Goal: Transaction & Acquisition: Book appointment/travel/reservation

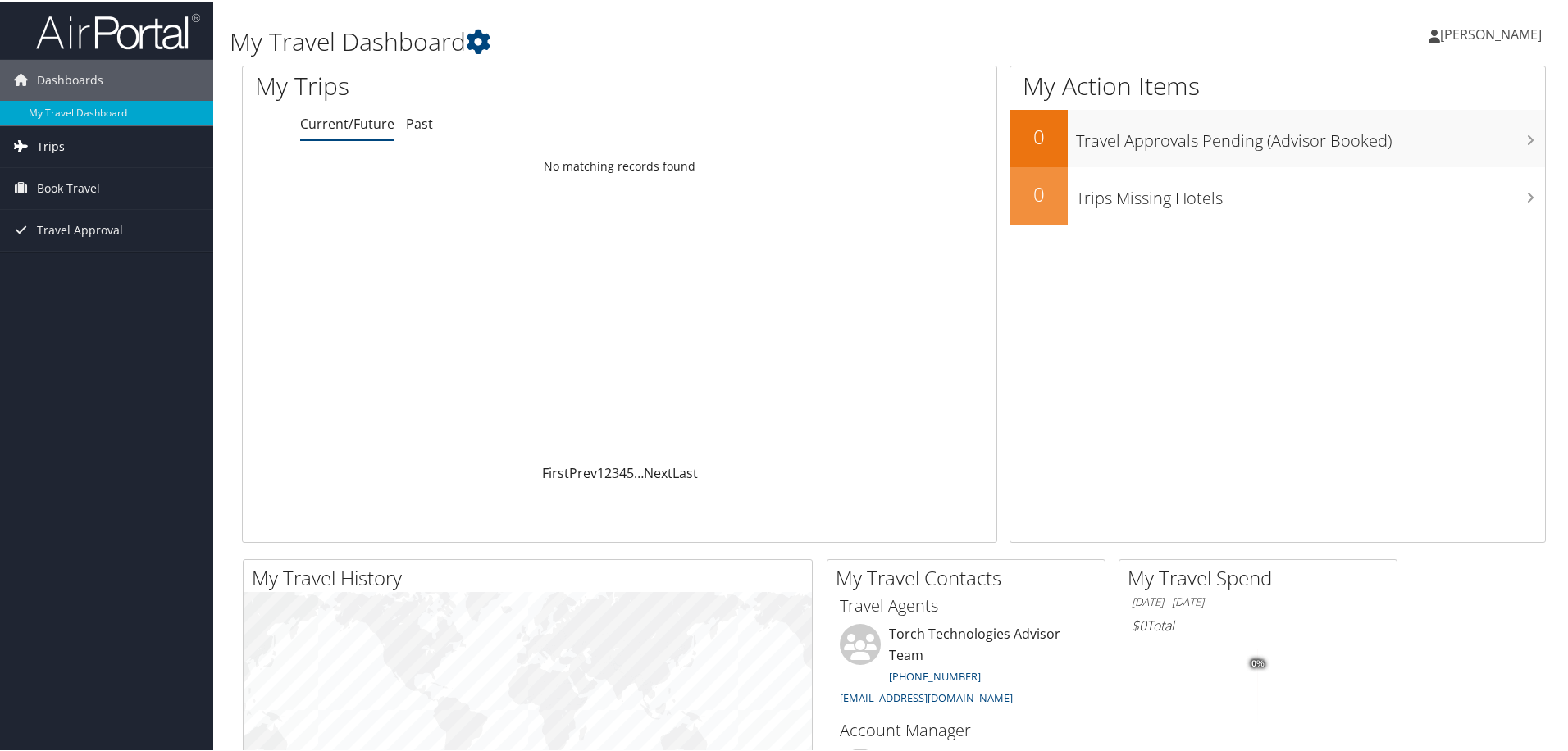
click at [104, 143] on link "Trips" at bounding box center [106, 145] width 214 height 41
click at [43, 177] on link "Current/Future Trips" at bounding box center [106, 177] width 214 height 25
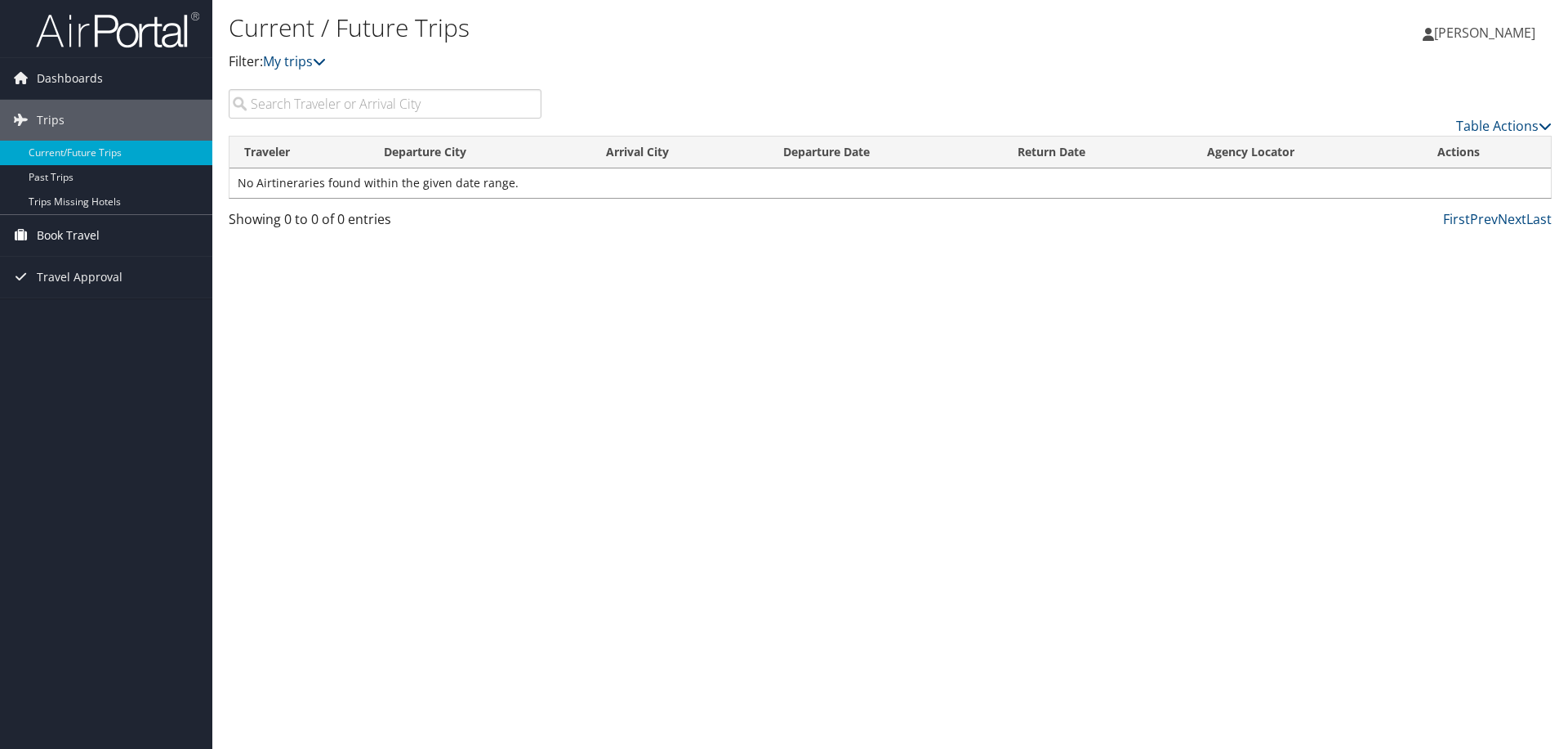
click at [67, 239] on span "Book Travel" at bounding box center [68, 235] width 63 height 41
click at [94, 343] on span "Travel Approval" at bounding box center [80, 350] width 86 height 41
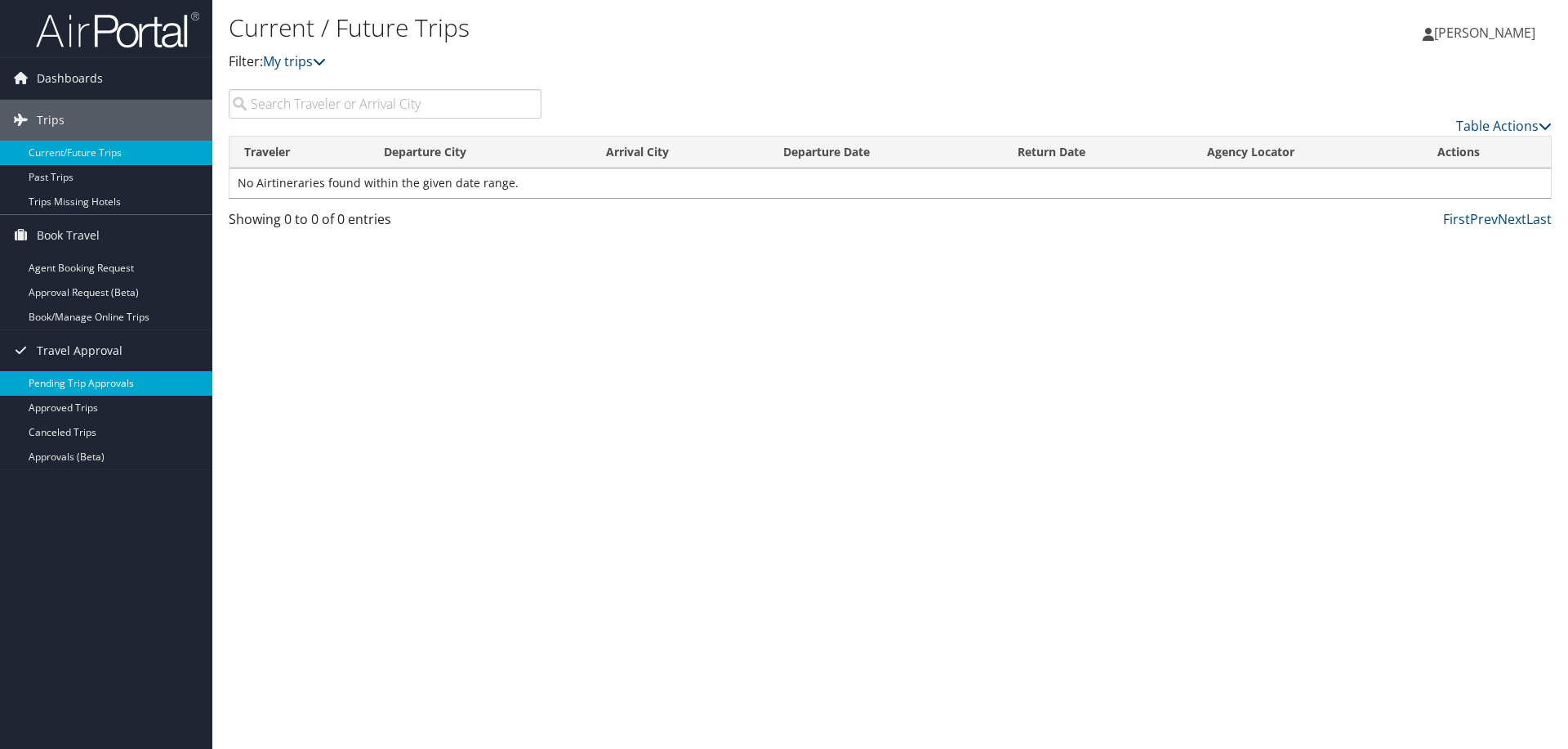
click at [81, 386] on link "Pending Trip Approvals" at bounding box center [106, 384] width 213 height 25
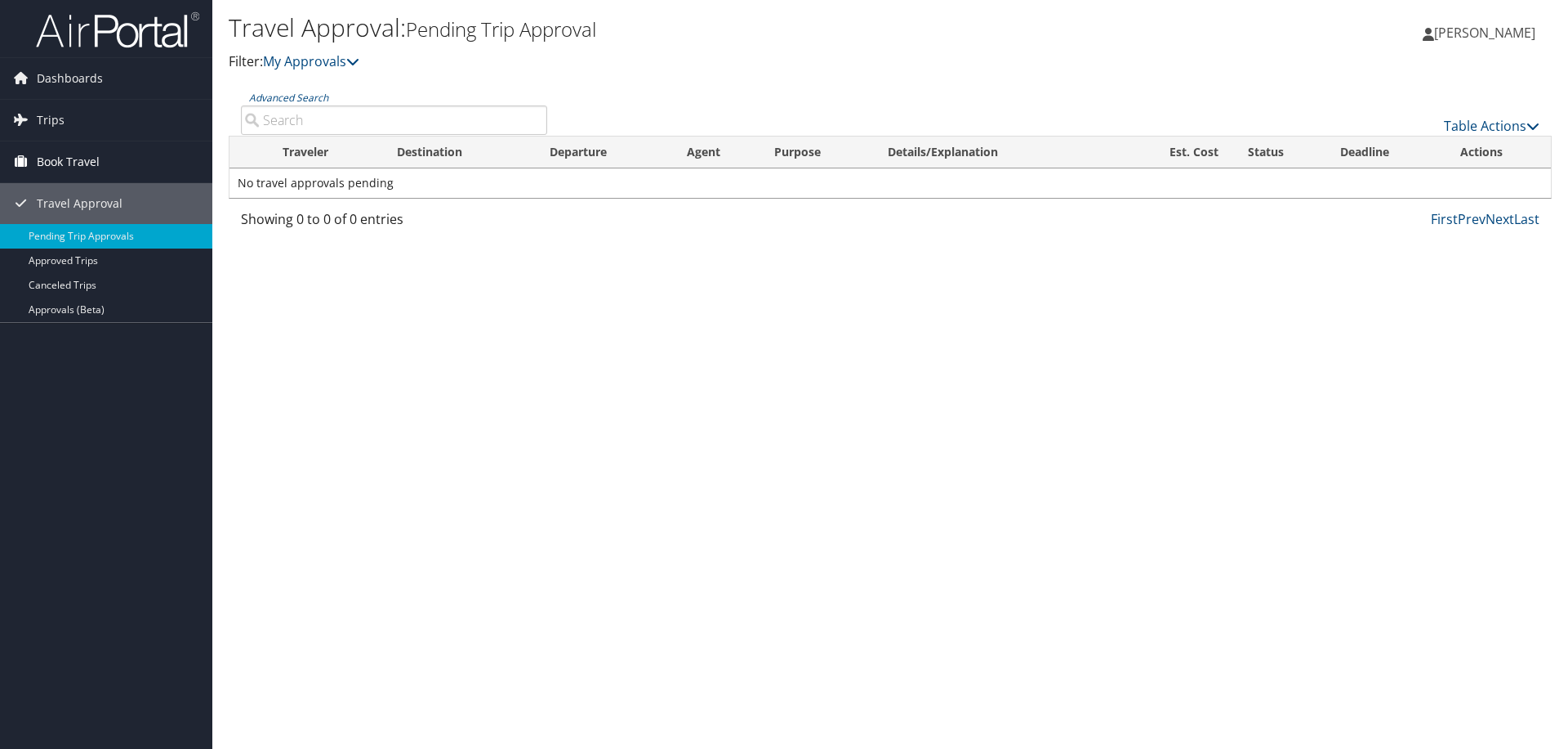
click at [27, 152] on icon at bounding box center [20, 161] width 25 height 25
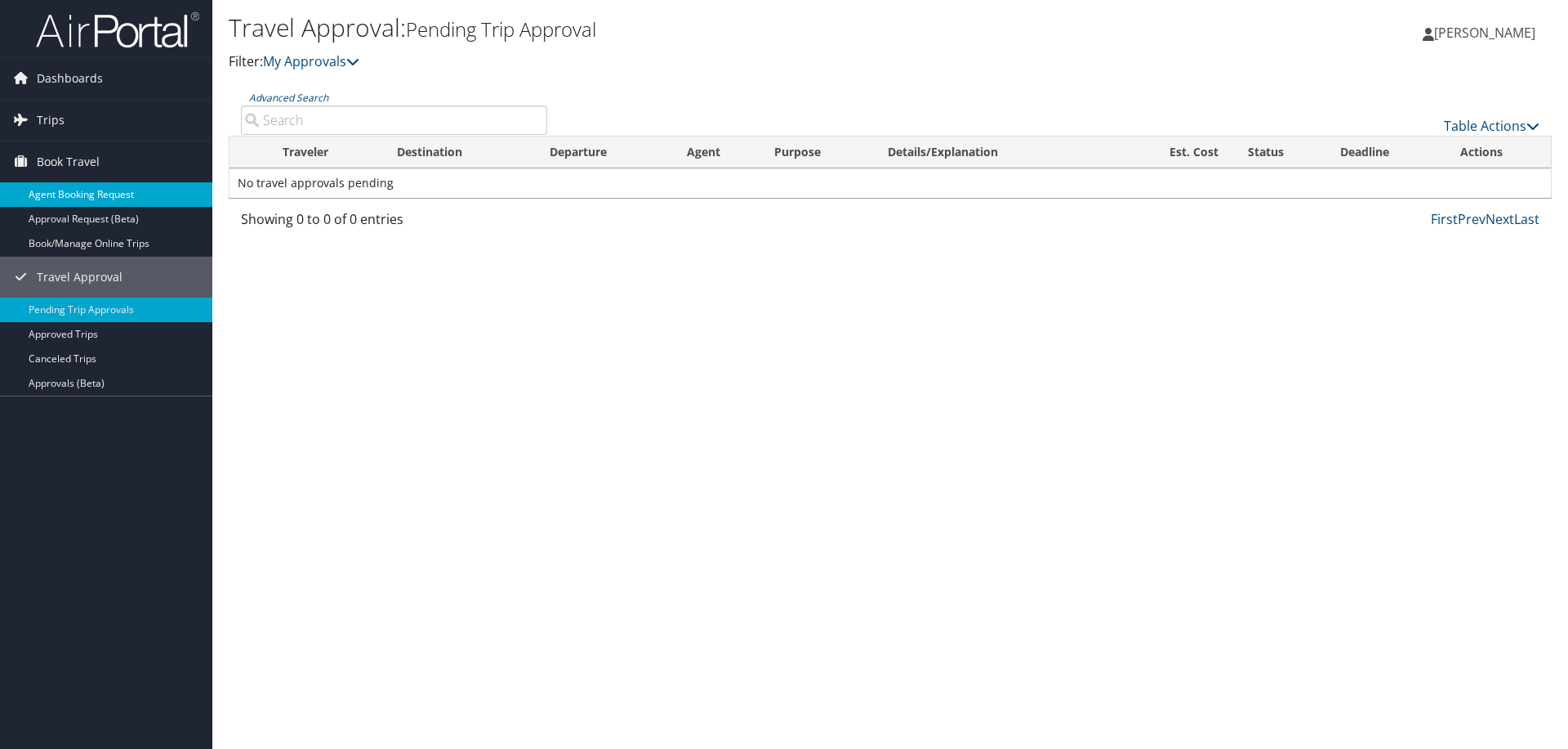
click at [91, 194] on link "Agent Booking Request" at bounding box center [106, 194] width 213 height 25
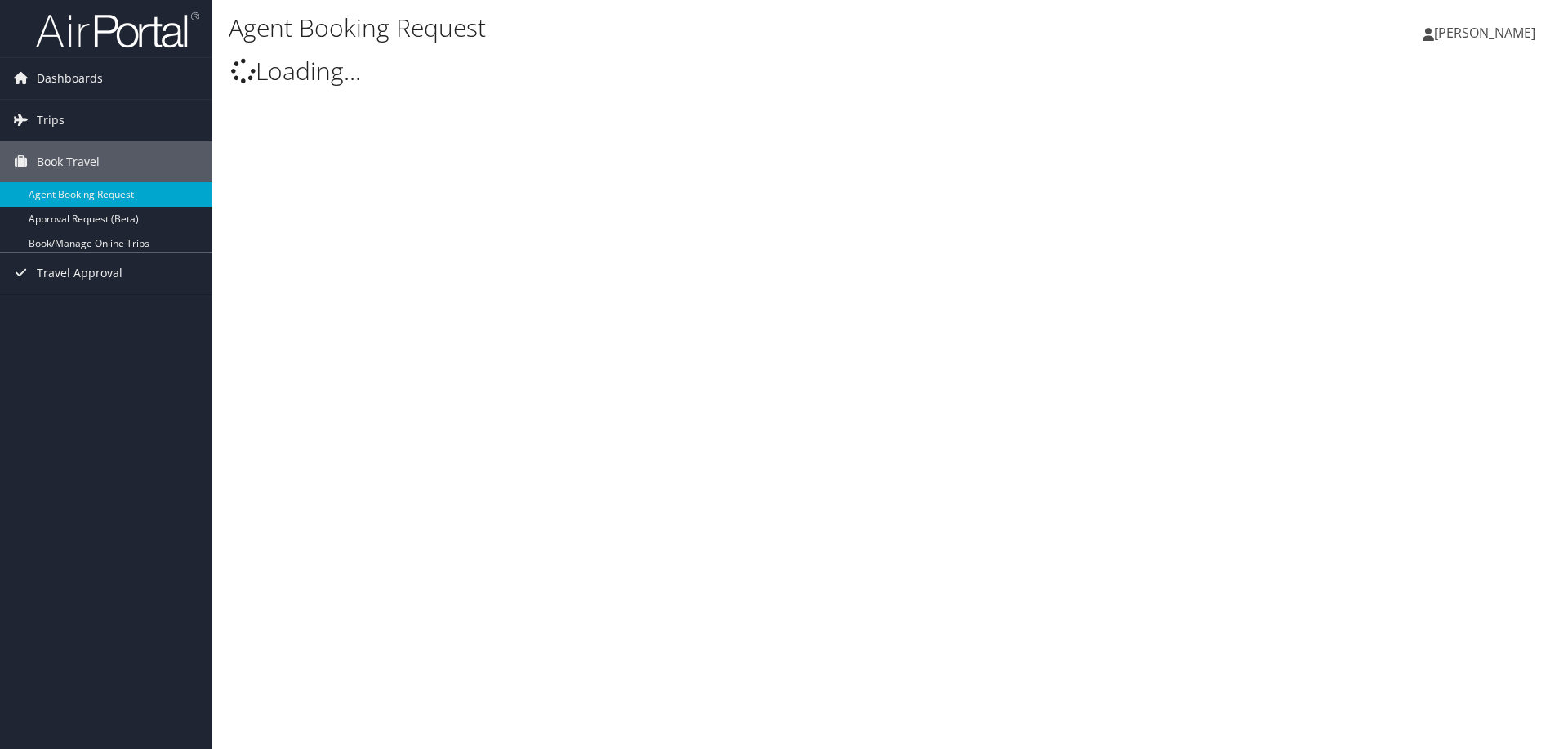
select select "trips@cbtravel.com"
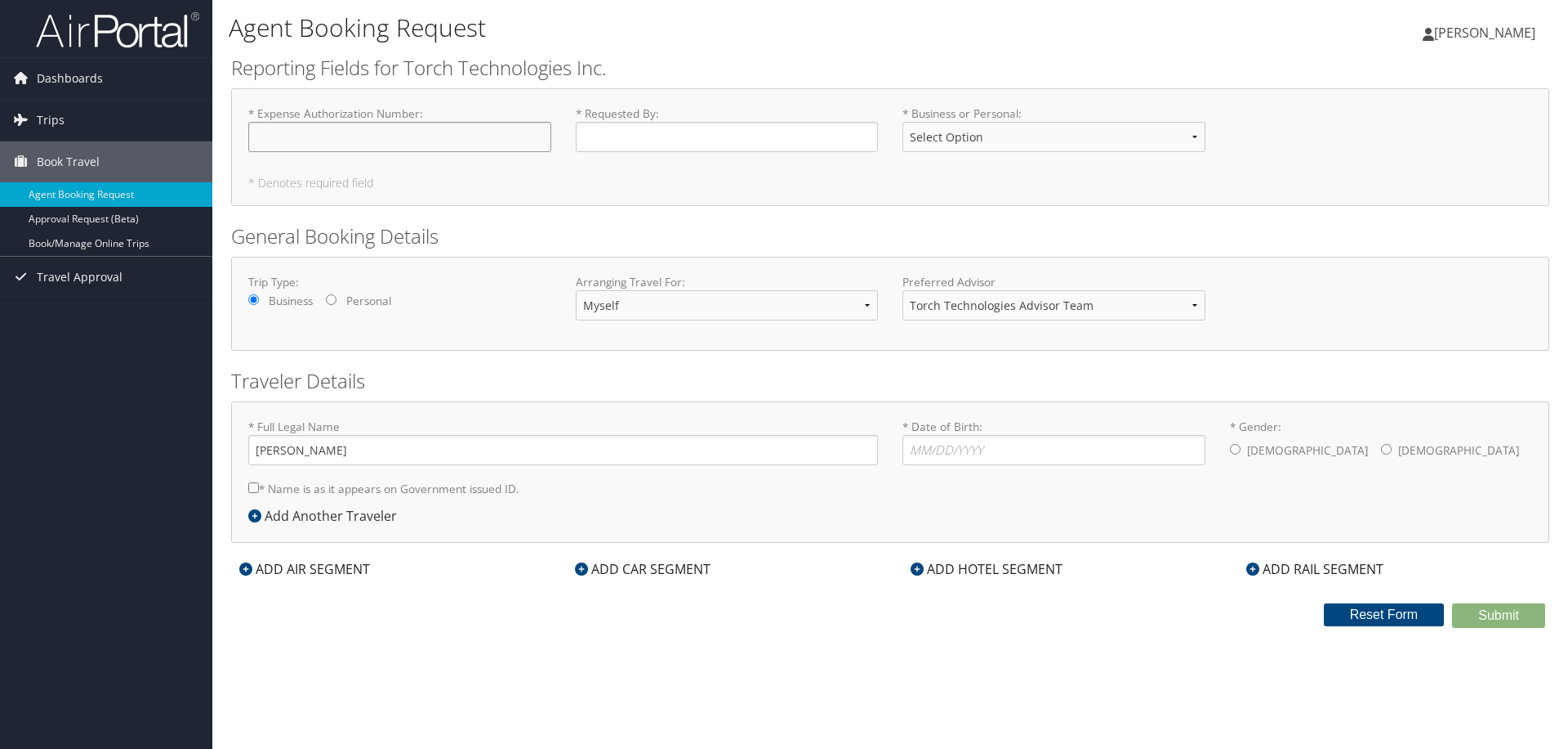
click at [395, 134] on input "* Expense Authorization Number : Required" at bounding box center [400, 137] width 303 height 31
click at [716, 119] on label "* Requested By : Required" at bounding box center [728, 128] width 303 height 46
click at [716, 122] on input "* Requested By : Required" at bounding box center [728, 137] width 303 height 31
click at [767, 131] on input "* Requested By : Required" at bounding box center [728, 137] width 303 height 31
click at [1003, 130] on select "Select Option Business Personal" at bounding box center [1054, 137] width 303 height 31
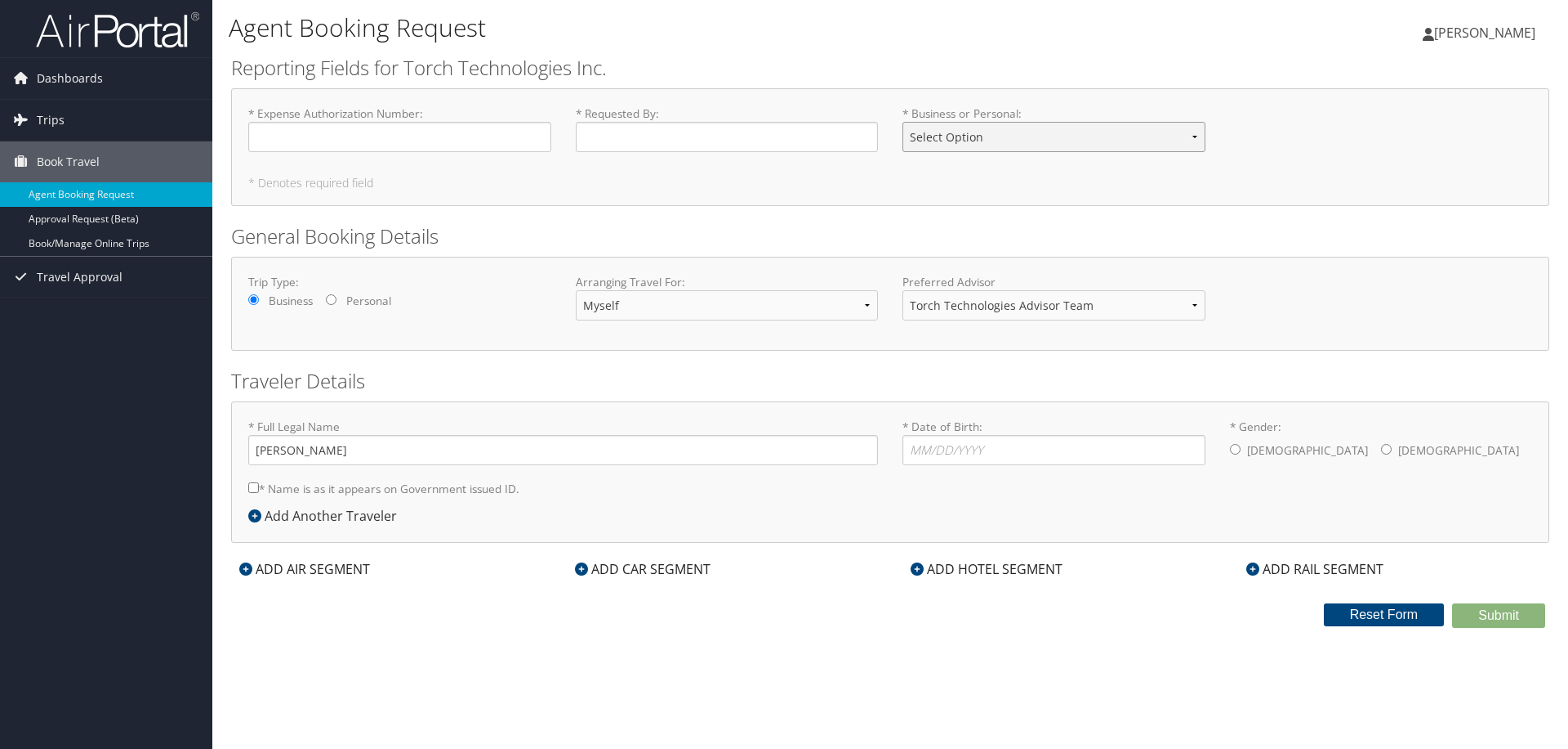
select select "Business"
click at [903, 122] on select "Select Option Business Personal" at bounding box center [1054, 137] width 303 height 31
click at [1005, 194] on div "* Expense Authorization Number : Required * Requested By : Required * Business …" at bounding box center [890, 147] width 1318 height 117
click at [649, 303] on select "Myself Another Traveler Guest Traveler" at bounding box center [728, 305] width 303 height 31
click at [576, 290] on select "Myself Another Traveler Guest Traveler" at bounding box center [728, 305] width 303 height 31
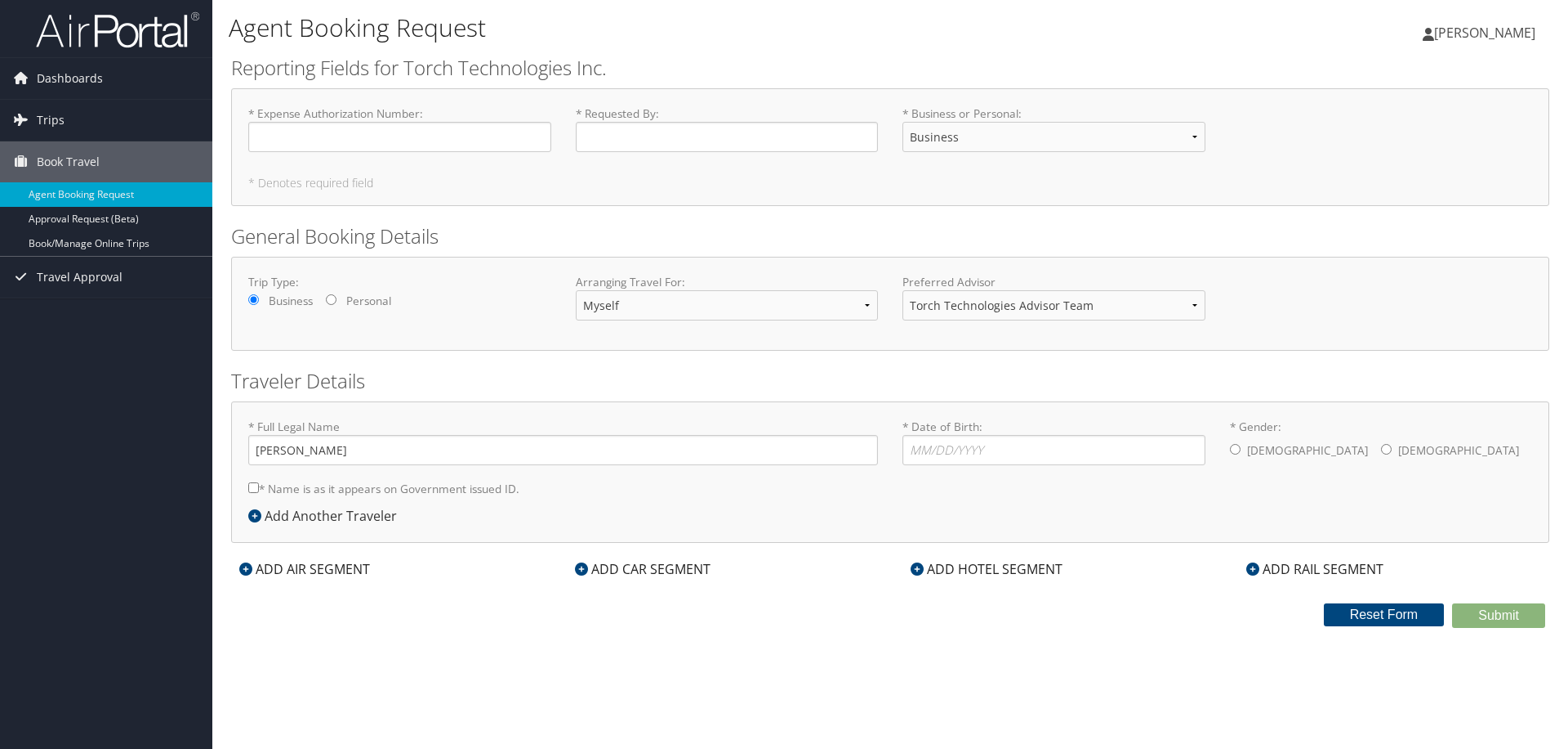
click at [1084, 357] on form "Reporting Fields for Torch Technologies Inc. * Expense Authorization Number : R…" at bounding box center [890, 341] width 1318 height 574
click at [934, 452] on input "* Date of Birth: Invalid Date" at bounding box center [1054, 449] width 303 height 31
click at [398, 492] on label "* Name is as it appears on Government issued ID." at bounding box center [384, 488] width 271 height 31
click at [259, 492] on input "* Name is as it appears on Government issued ID." at bounding box center [254, 487] width 11 height 11
checkbox input "true"
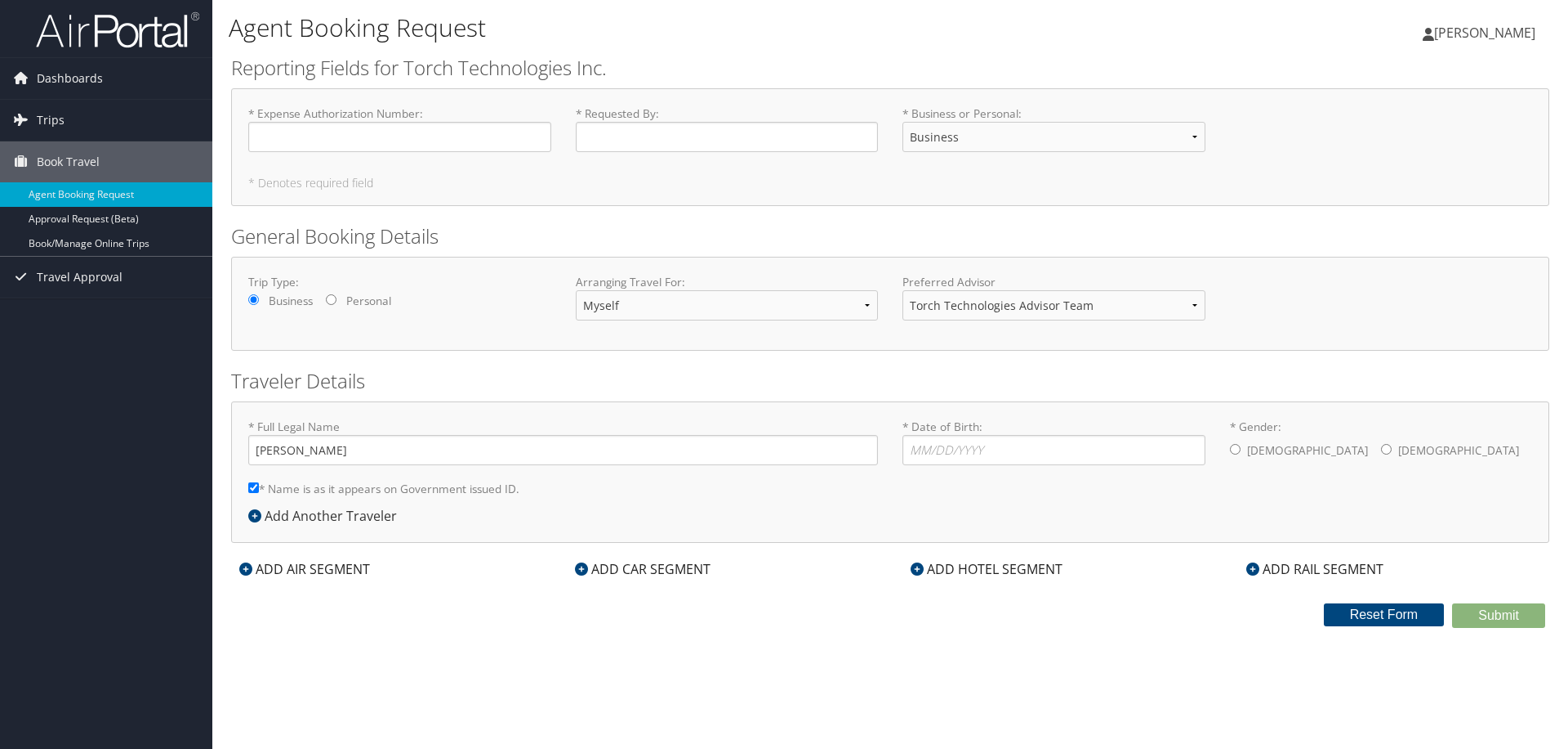
click at [344, 571] on div "ADD AIR SEGMENT" at bounding box center [305, 569] width 147 height 19
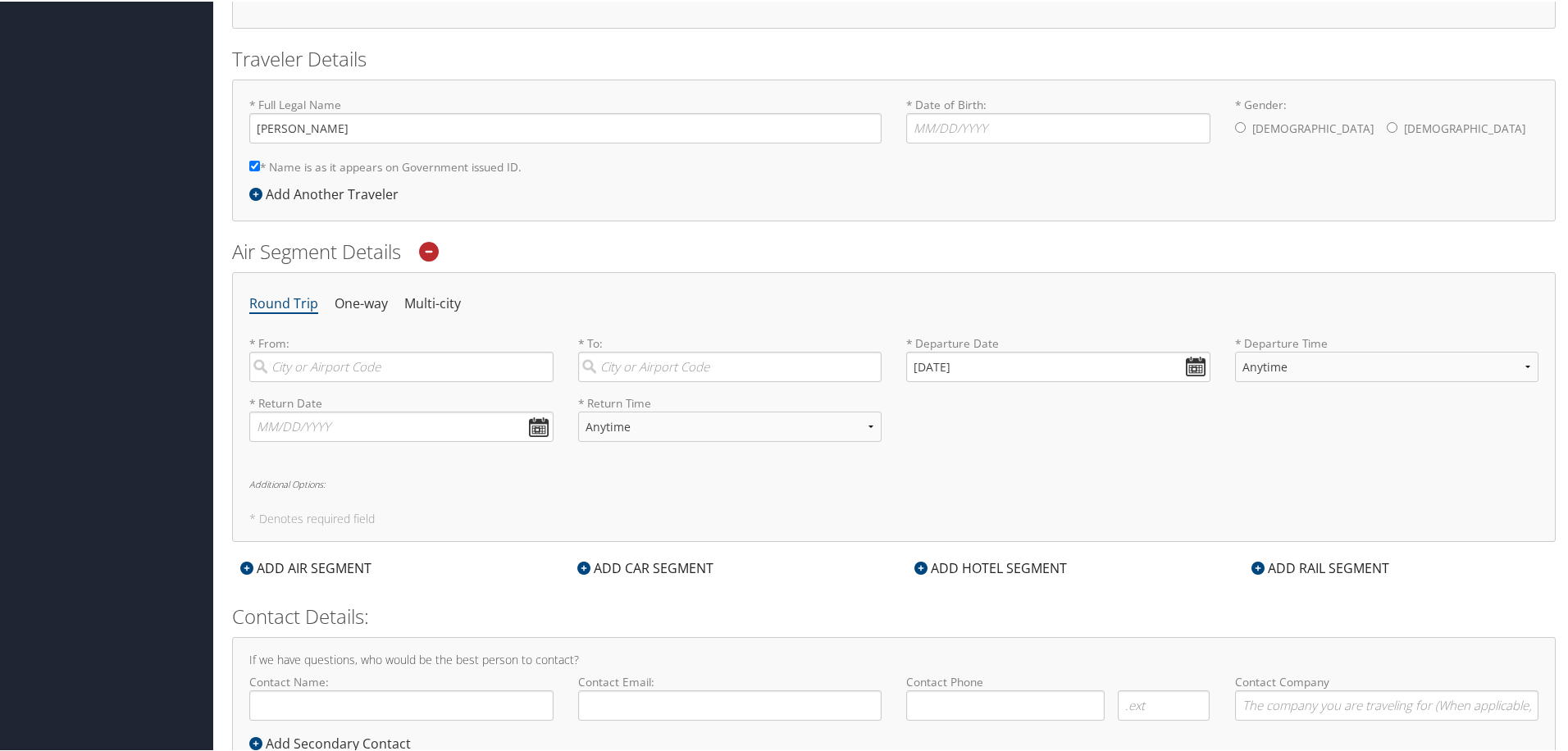
scroll to position [328, 0]
click at [626, 560] on div "ADD CAR SEGMENT" at bounding box center [645, 563] width 153 height 19
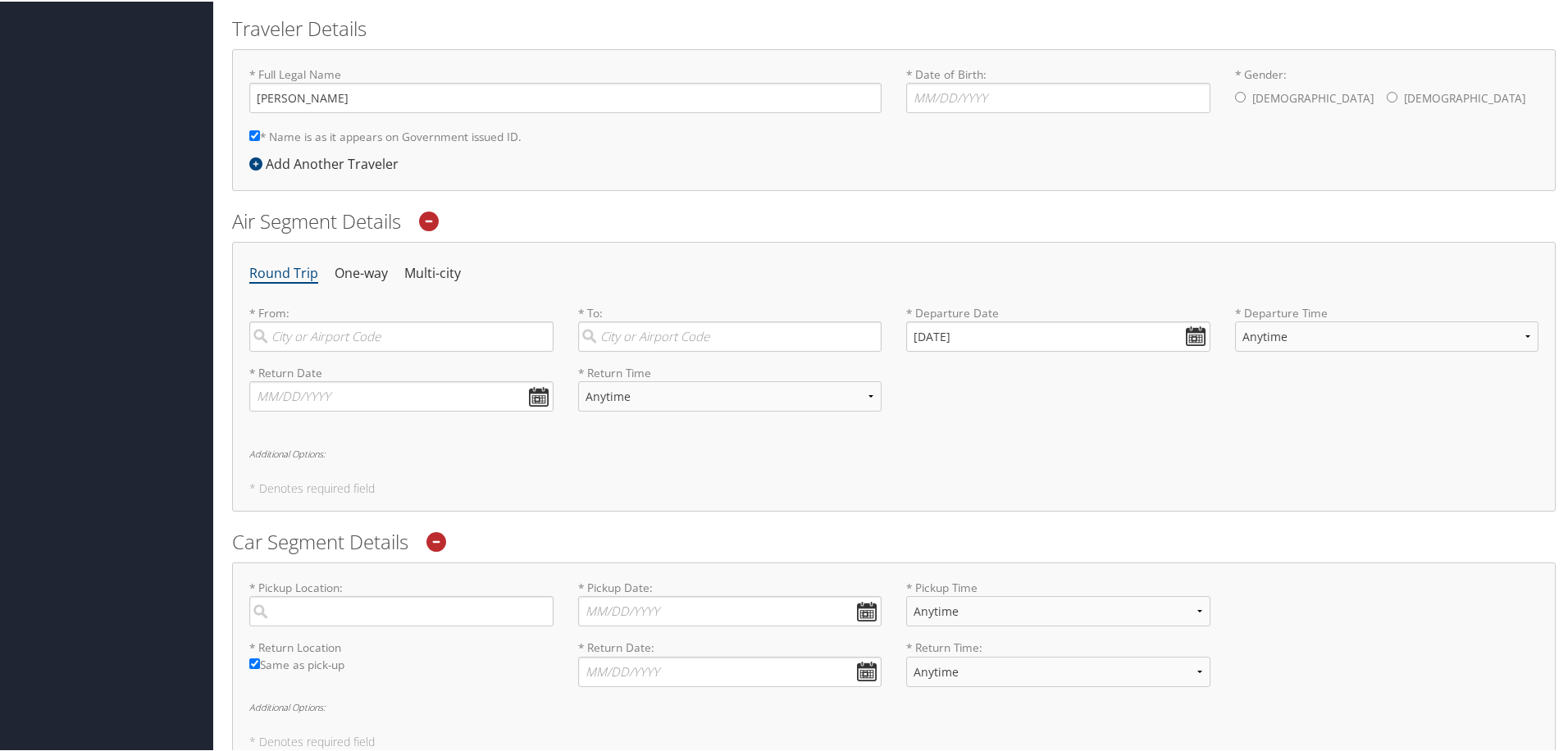
scroll to position [309, 0]
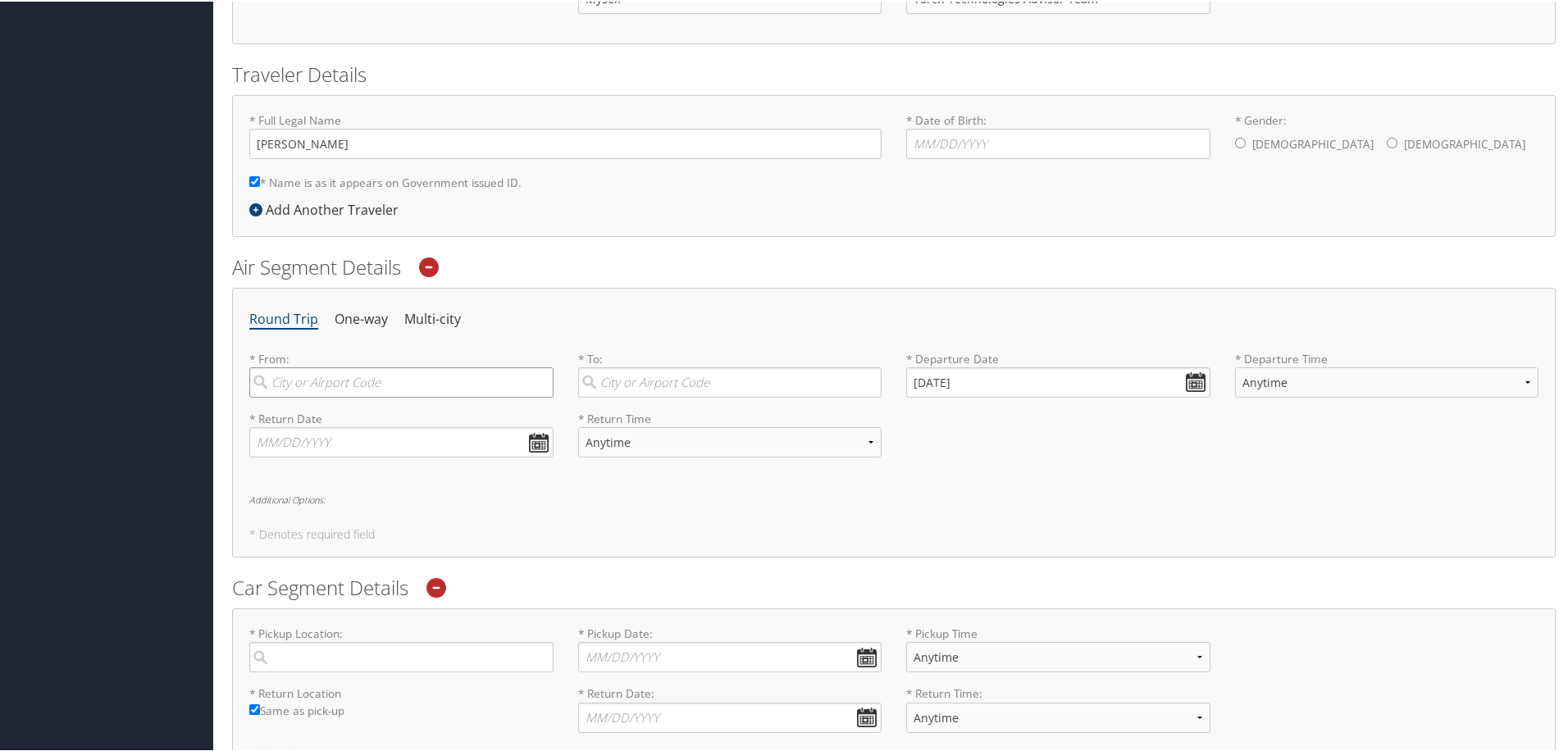
click at [434, 385] on input "search" at bounding box center [402, 380] width 304 height 31
click at [1393, 373] on select "Anytime Early Morning (5AM-7AM) Morning (7AM-12PM) Afternoon (12PM-5PM) Evening…" at bounding box center [1387, 380] width 304 height 31
select select "5PM-10PM"
click at [1235, 365] on select "Anytime Early Morning (5AM-7AM) Morning (7AM-12PM) Afternoon (12PM-5PM) Evening…" at bounding box center [1387, 380] width 304 height 31
click at [1151, 276] on h2 "Air Segment Details" at bounding box center [894, 265] width 1324 height 28
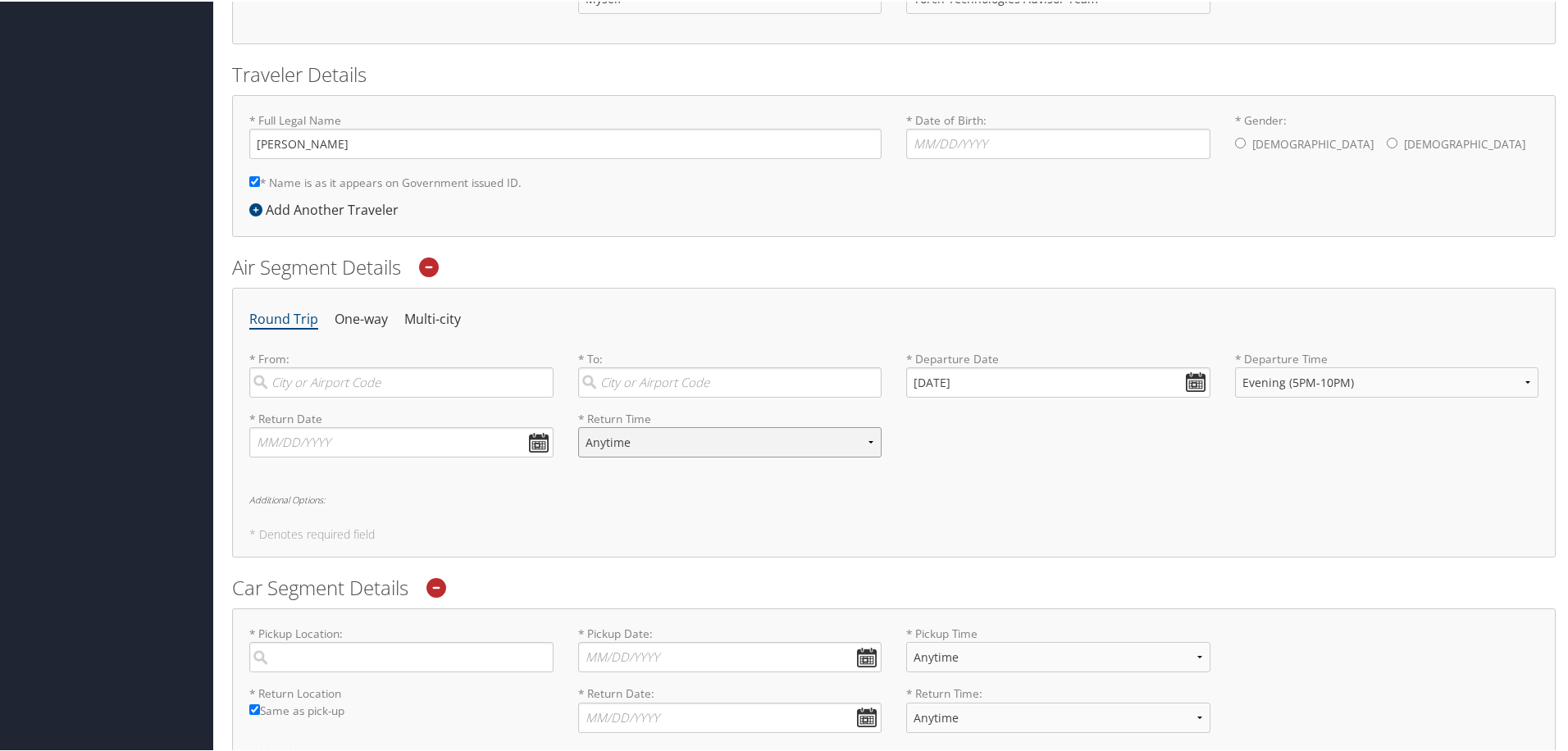
click at [659, 437] on select "Anytime Early Morning (5AM-7AM) Morning (7AM-12PM) Afternoon (12PM-5PM) Evening…" at bounding box center [730, 440] width 304 height 31
click at [578, 425] on select "Anytime Early Morning (5AM-7AM) Morning (7AM-12PM) Afternoon (12PM-5PM) Evening…" at bounding box center [730, 440] width 304 height 31
click at [742, 296] on div "Round Trip One-way Multi-city * From: Required * To: Required * Departure Date …" at bounding box center [894, 421] width 1324 height 270
